Goal: Task Accomplishment & Management: Manage account settings

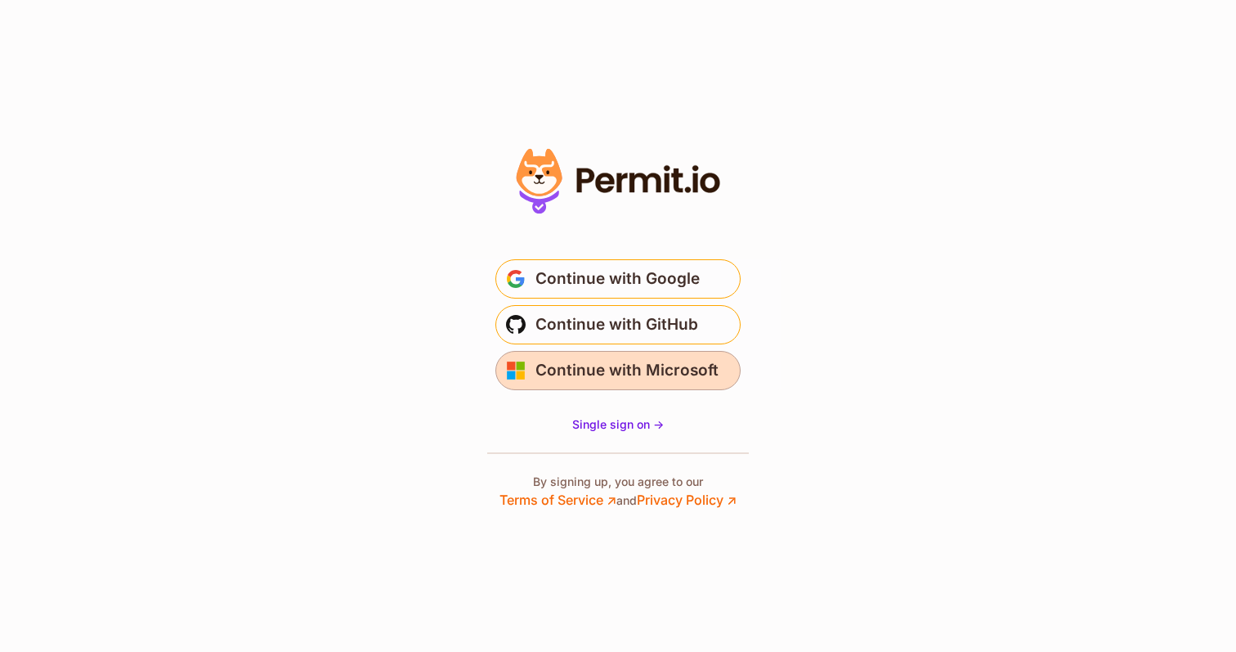
click at [634, 370] on span "Continue with Microsoft" at bounding box center [626, 370] width 183 height 26
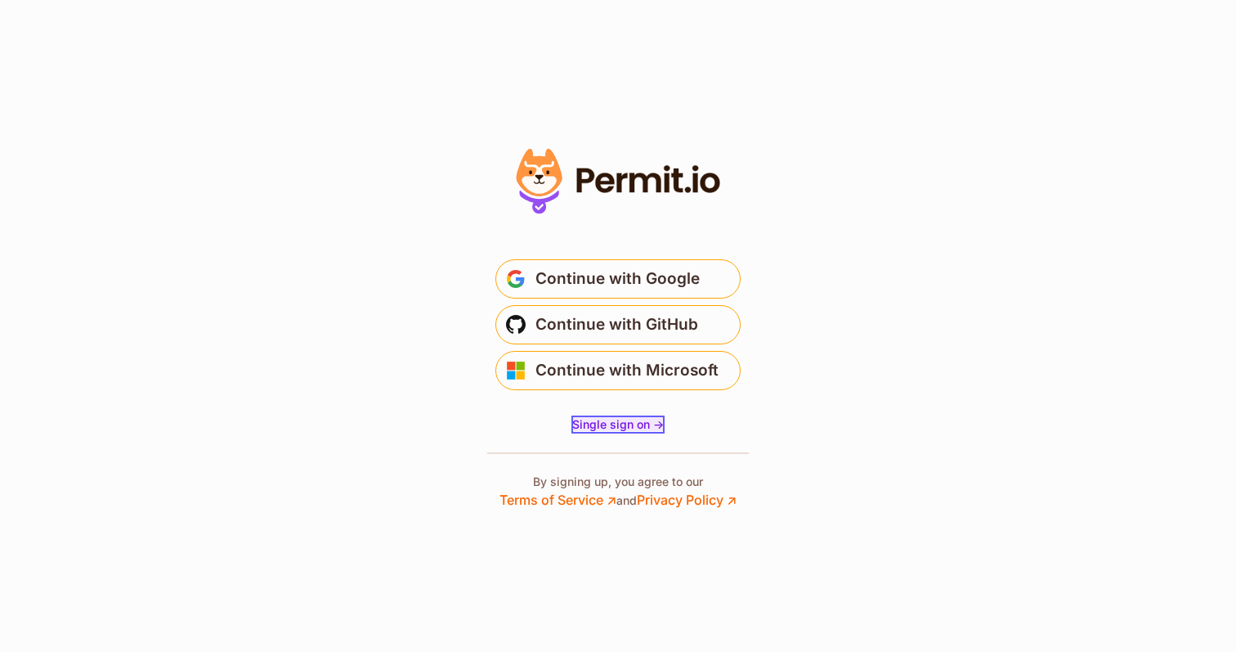
click at [595, 423] on span "Single sign on ->" at bounding box center [618, 424] width 92 height 14
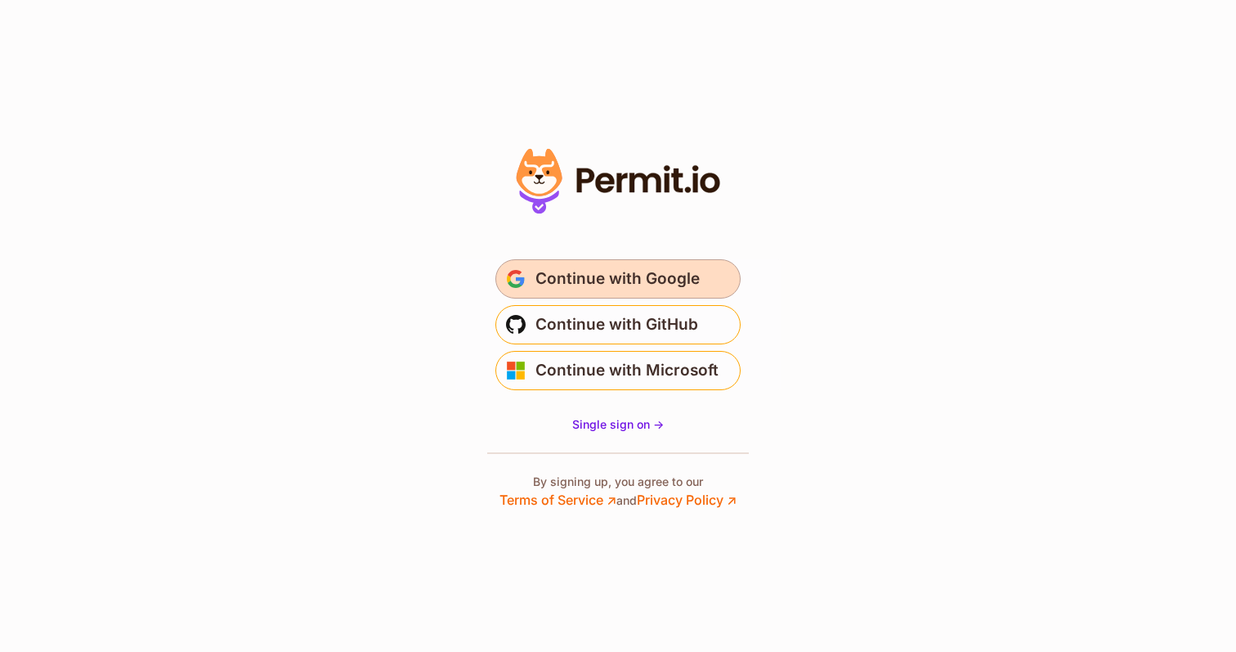
click at [550, 275] on span "Continue with Google" at bounding box center [617, 279] width 164 height 26
click at [650, 271] on span "Continue with Google" at bounding box center [617, 279] width 164 height 26
